Goal: Information Seeking & Learning: Find specific fact

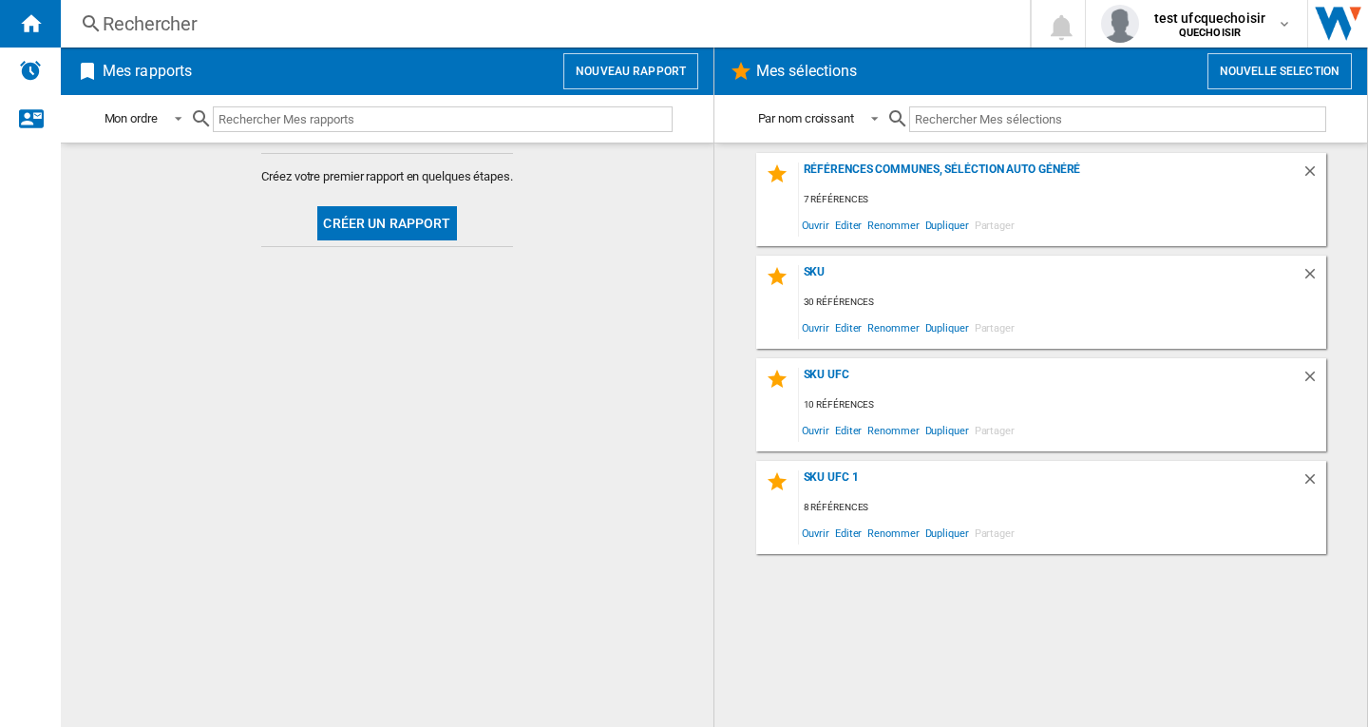
click at [164, 26] on div "Rechercher" at bounding box center [542, 23] width 878 height 27
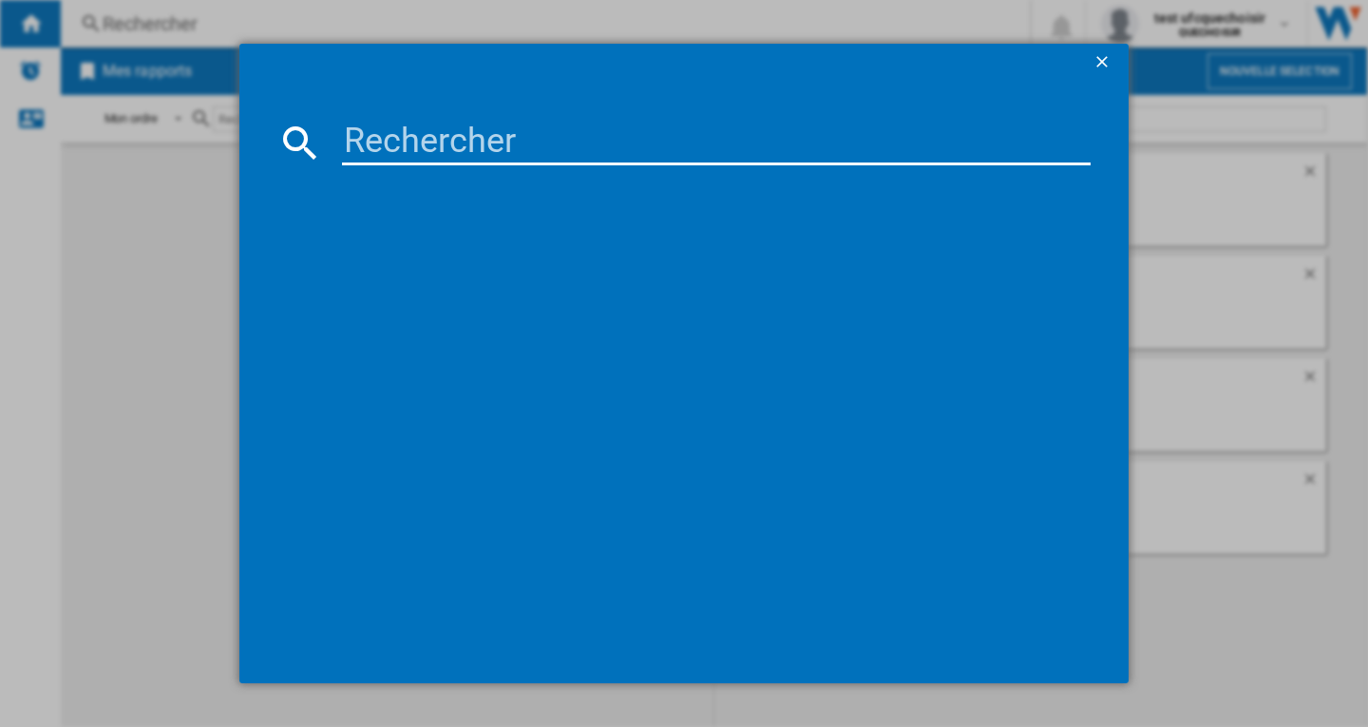
click at [452, 142] on input at bounding box center [716, 143] width 748 height 46
paste input "CALOR PRO EXPRESS ECO GV9E20C0 BLANC VERT"
type input "CALOR PRO EXPRESS ECO GV9E20C0 BLANC VERT"
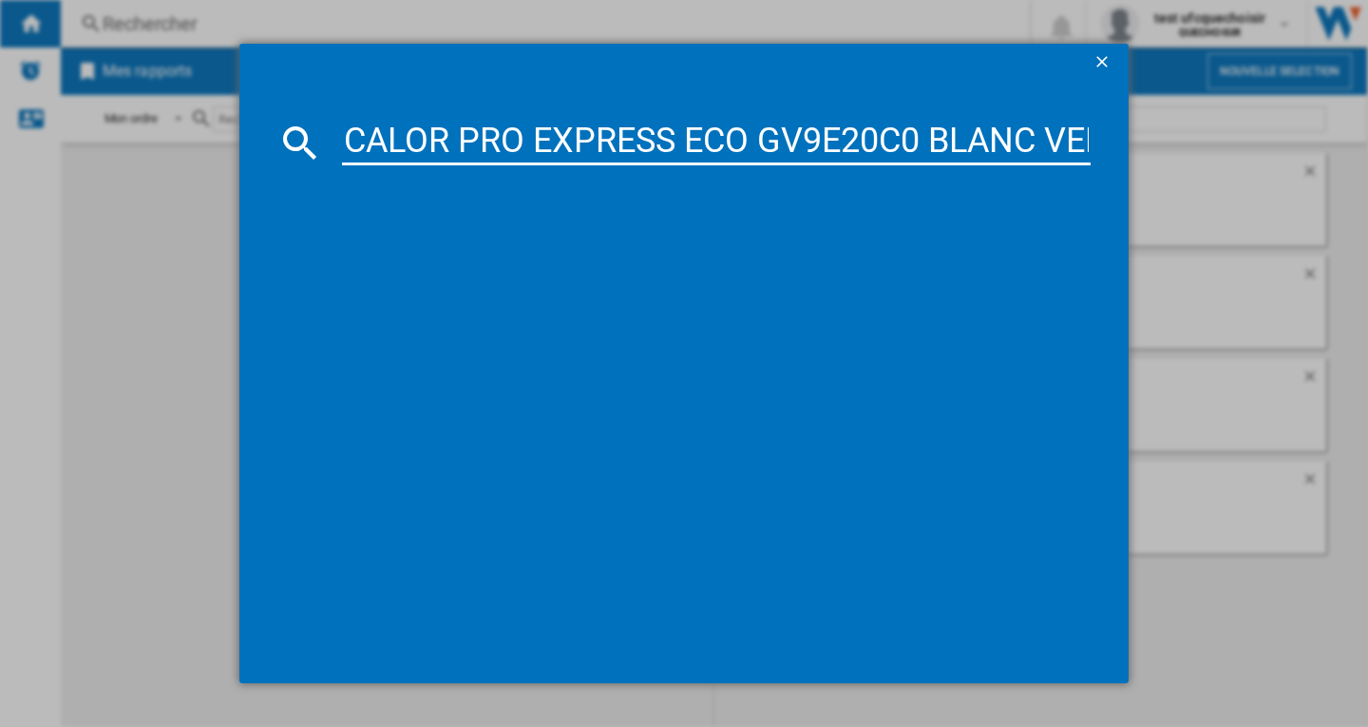
scroll to position [0, 41]
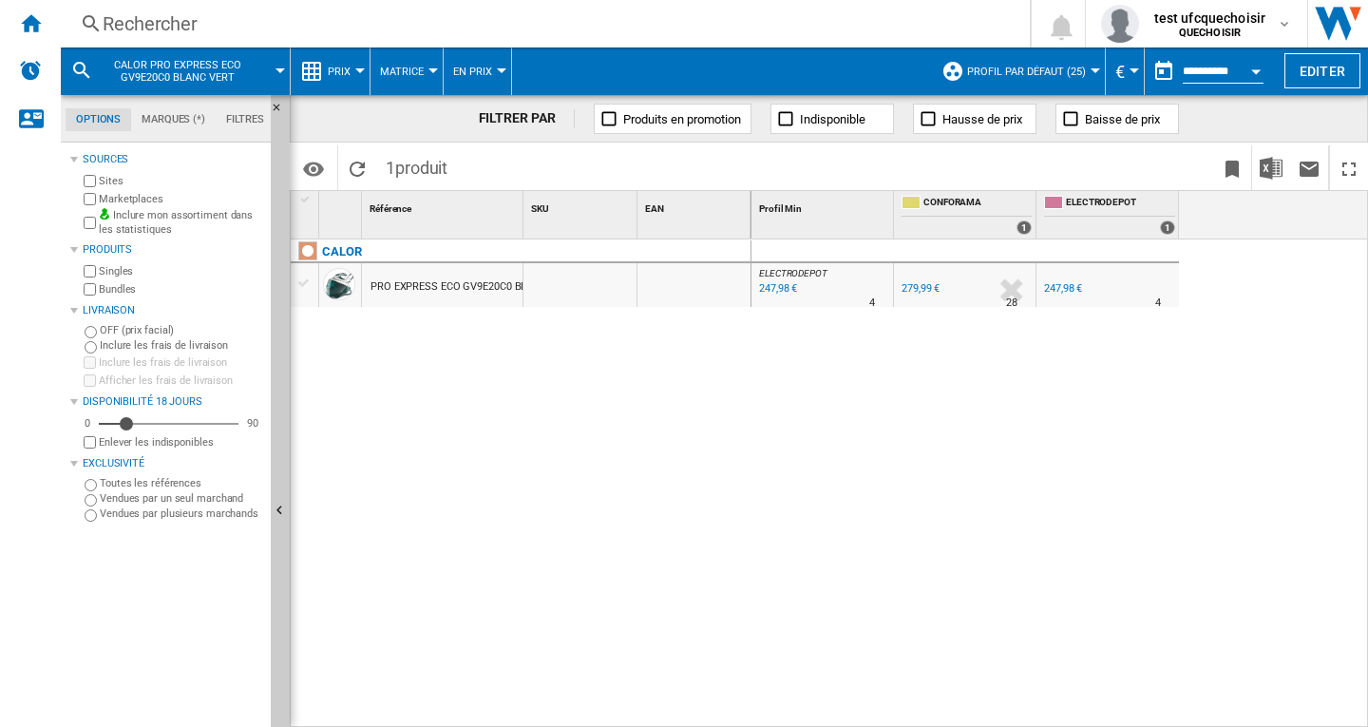
click at [1090, 69] on div at bounding box center [1094, 70] width 9 height 5
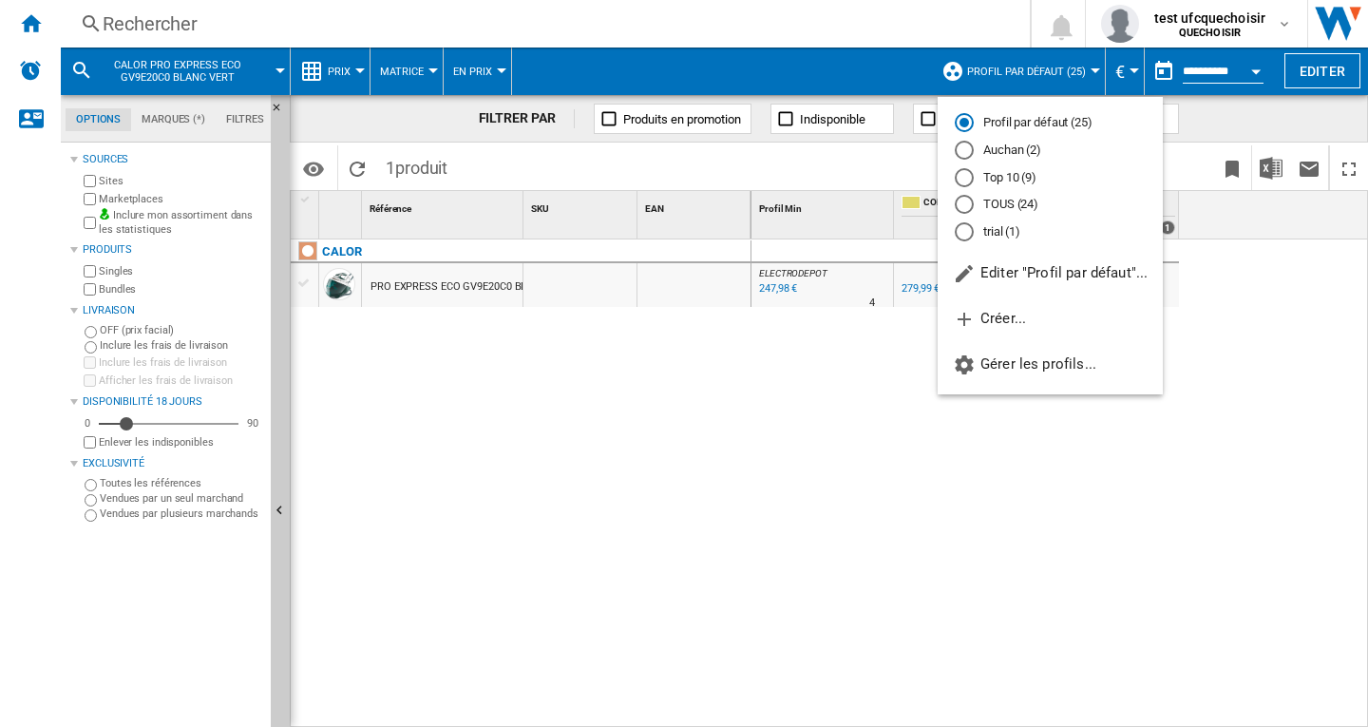
click at [1007, 205] on md-radio-button "TOUS (24)" at bounding box center [1049, 205] width 191 height 18
